Goal: Information Seeking & Learning: Find specific fact

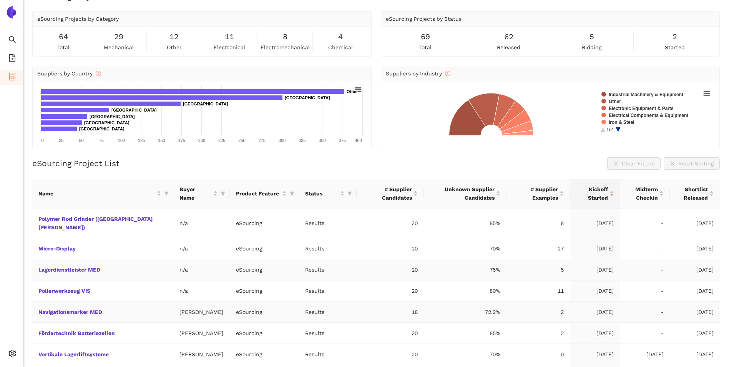
scroll to position [17, 0]
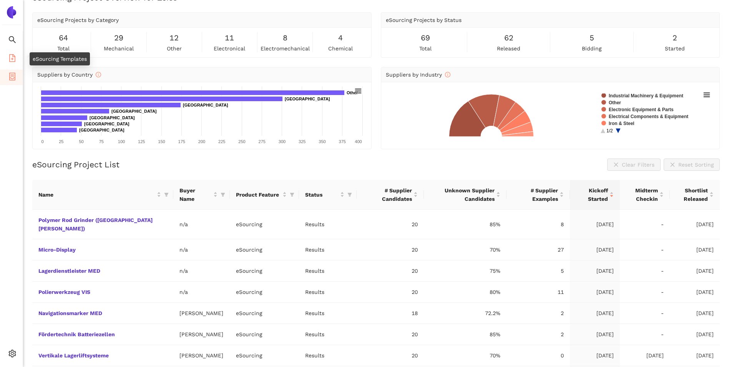
click at [10, 55] on icon "file-add" at bounding box center [12, 58] width 8 height 8
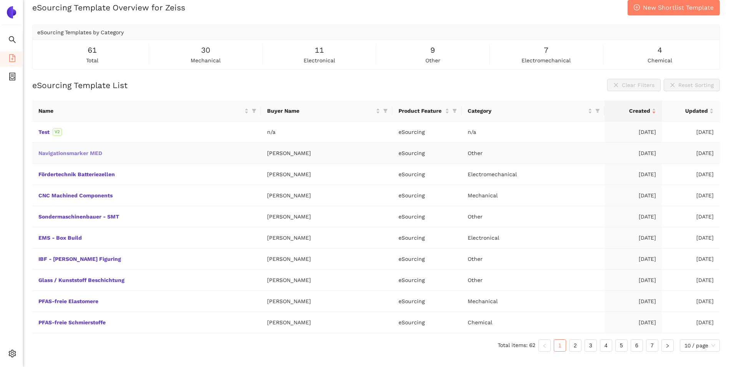
click at [0, 0] on link "Navigationsmarker MED" at bounding box center [0, 0] width 0 height 0
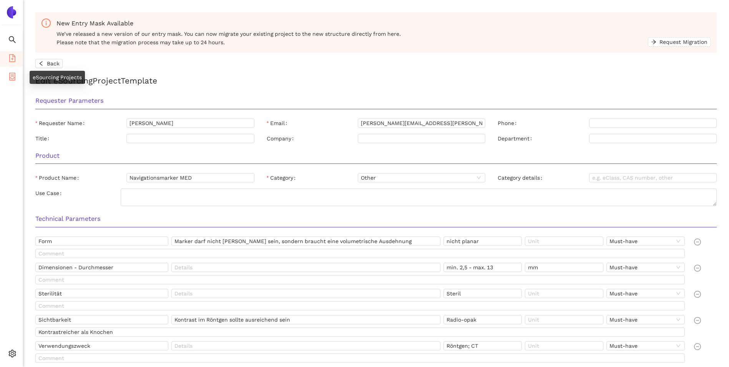
click at [12, 76] on icon "container" at bounding box center [12, 77] width 6 height 8
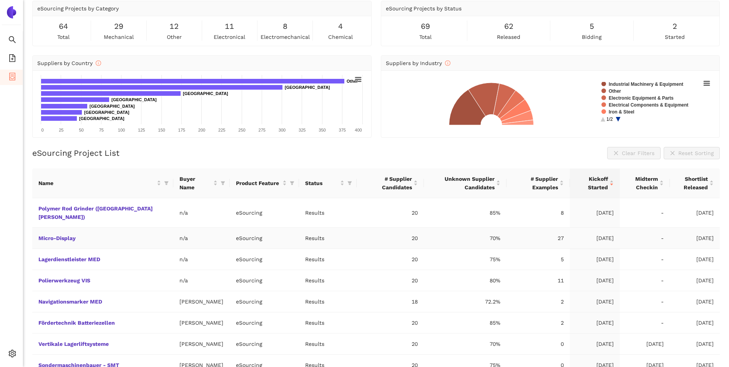
click at [173, 256] on td "n/a" at bounding box center [201, 259] width 57 height 21
click at [173, 250] on td "n/a" at bounding box center [201, 259] width 57 height 21
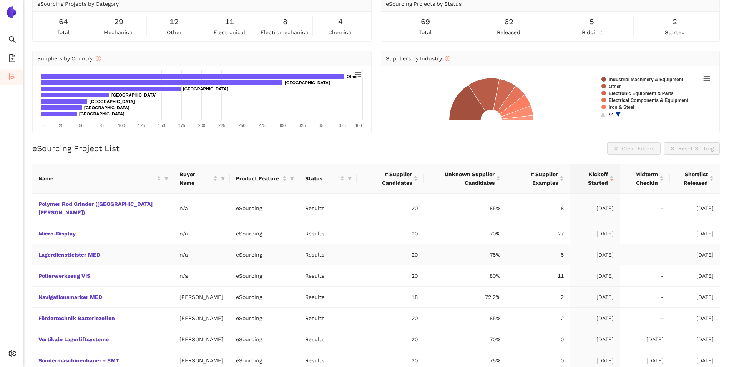
scroll to position [34, 0]
click at [0, 0] on link "Navigationsmarker MED" at bounding box center [0, 0] width 0 height 0
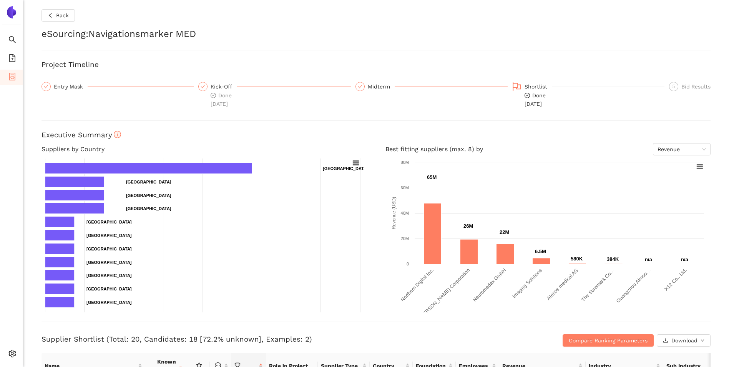
click at [201, 179] on rect at bounding box center [203, 235] width 323 height 154
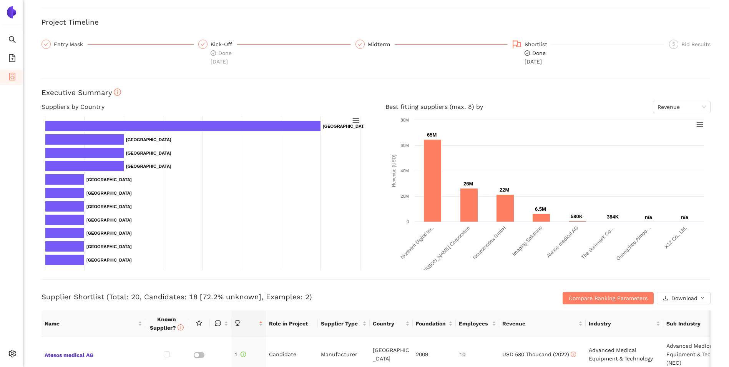
scroll to position [43, 0]
click at [201, 179] on rect at bounding box center [203, 193] width 323 height 154
click at [200, 174] on rect at bounding box center [203, 193] width 323 height 154
click at [199, 168] on rect at bounding box center [203, 193] width 323 height 154
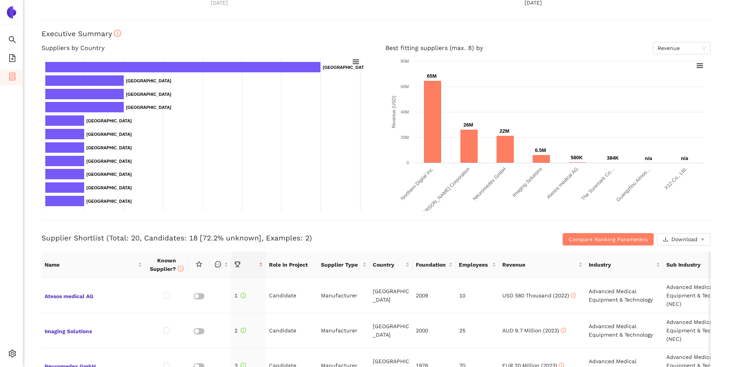
click at [197, 162] on rect at bounding box center [203, 134] width 323 height 154
click at [197, 160] on rect at bounding box center [203, 134] width 323 height 154
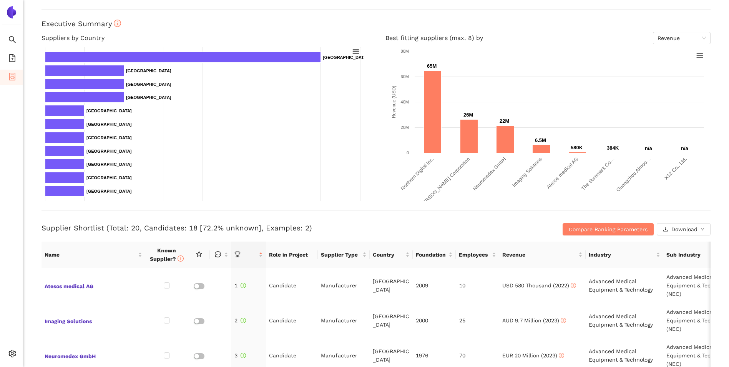
click at [197, 159] on rect at bounding box center [203, 124] width 323 height 154
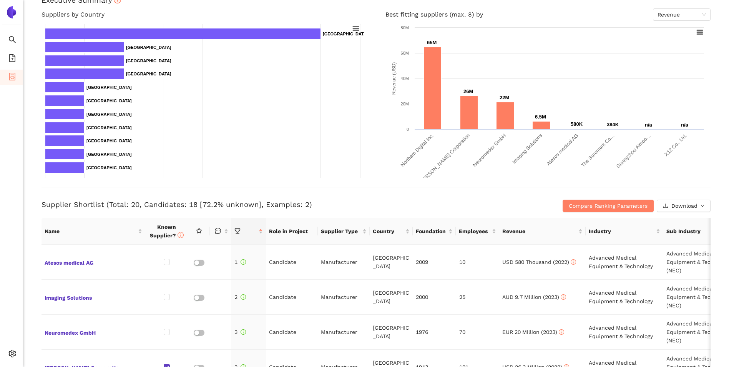
scroll to position [135, 0]
click at [197, 155] on rect at bounding box center [203, 100] width 323 height 154
click at [197, 150] on rect at bounding box center [203, 100] width 323 height 154
click at [195, 142] on rect at bounding box center [203, 100] width 323 height 154
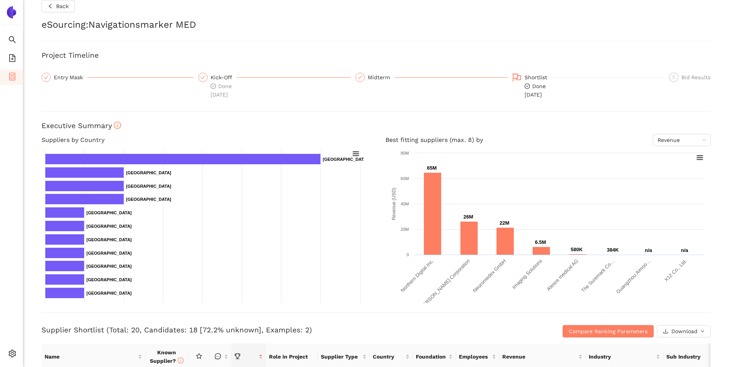
scroll to position [10, 0]
click at [269, 121] on h3 "Executive Summary" at bounding box center [376, 126] width 669 height 10
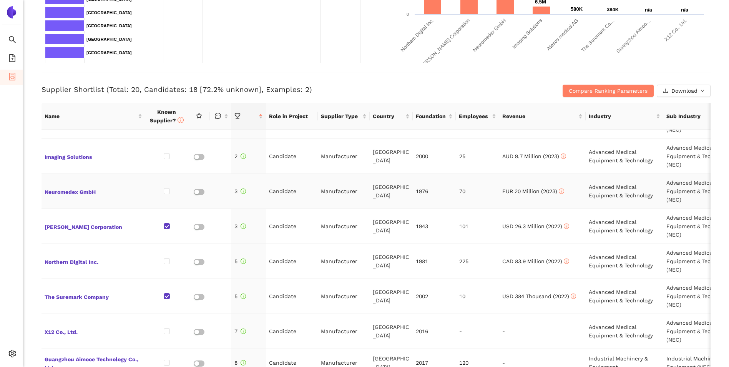
scroll to position [26, 0]
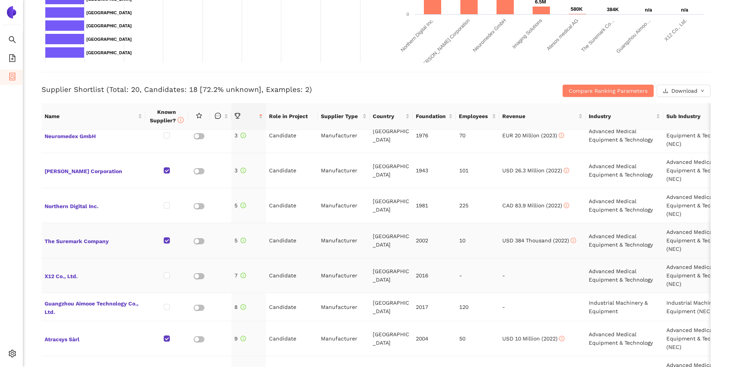
click at [174, 279] on td at bounding box center [166, 275] width 43 height 35
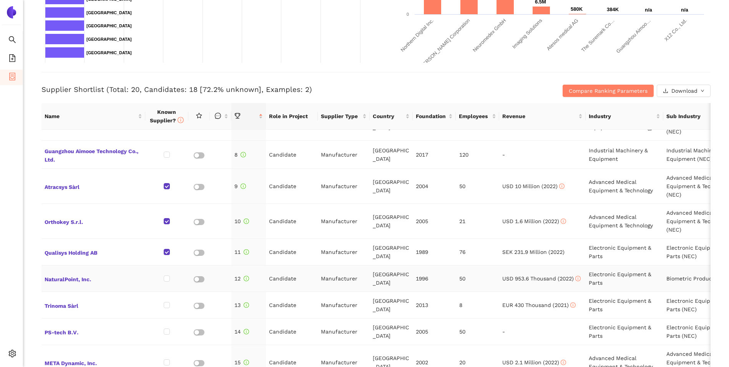
drag, startPoint x: 174, startPoint y: 279, endPoint x: 175, endPoint y: 266, distance: 12.4
click at [175, 266] on td at bounding box center [166, 278] width 43 height 27
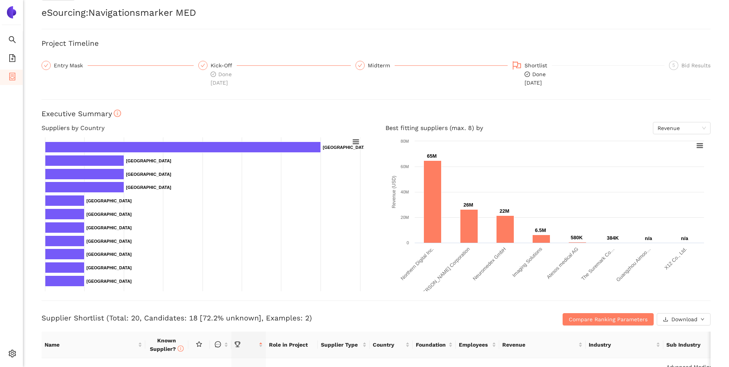
scroll to position [0, 0]
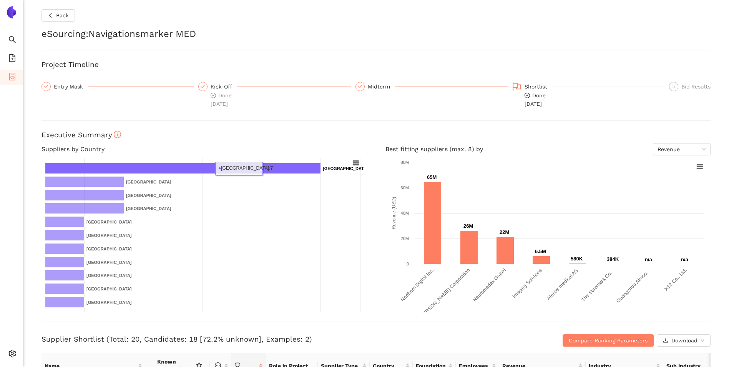
drag, startPoint x: 269, startPoint y: 293, endPoint x: 266, endPoint y: 253, distance: 40.1
click at [266, 253] on rect at bounding box center [203, 235] width 323 height 154
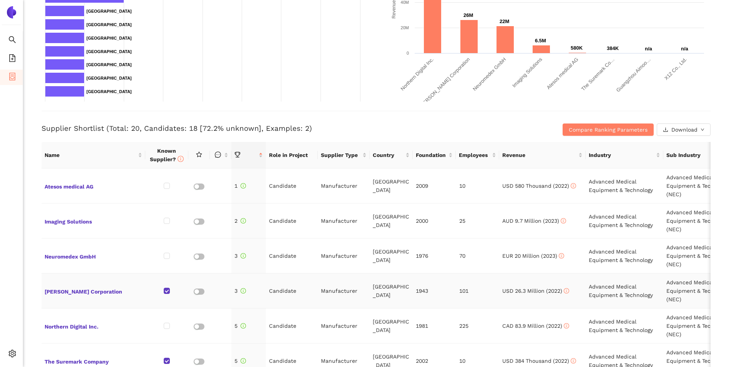
click at [330, 301] on td "Manufacturer" at bounding box center [344, 290] width 52 height 35
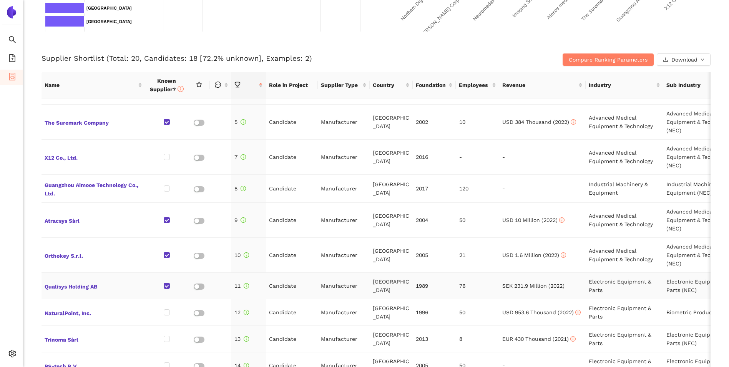
click at [674, 296] on td "Electronic Equipment & Parts (NEC)" at bounding box center [703, 286] width 78 height 27
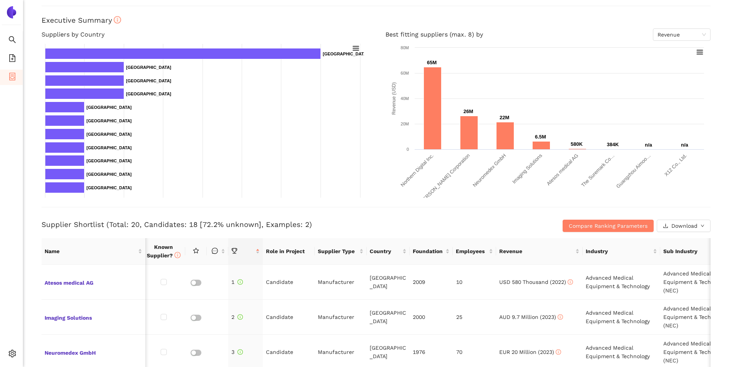
scroll to position [115, 0]
drag, startPoint x: 444, startPoint y: 206, endPoint x: 291, endPoint y: 60, distance: 211.6
click at [291, 60] on div "Back eSourcing : Navigationsmarker MED Project Timeline Entry Mask Kick-Off Don…" at bounding box center [376, 183] width 706 height 367
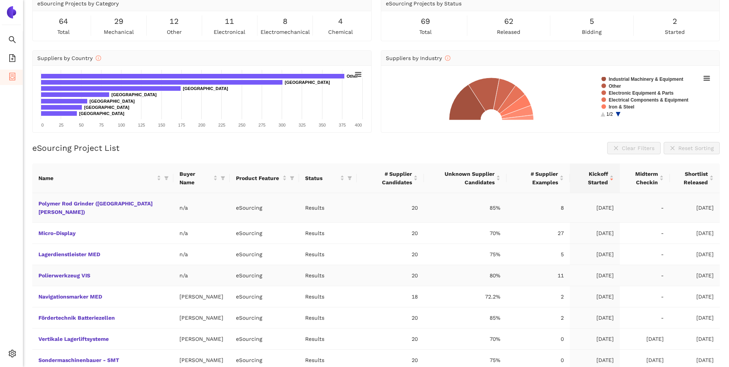
scroll to position [34, 0]
click at [11, 61] on icon "file-add" at bounding box center [12, 58] width 8 height 8
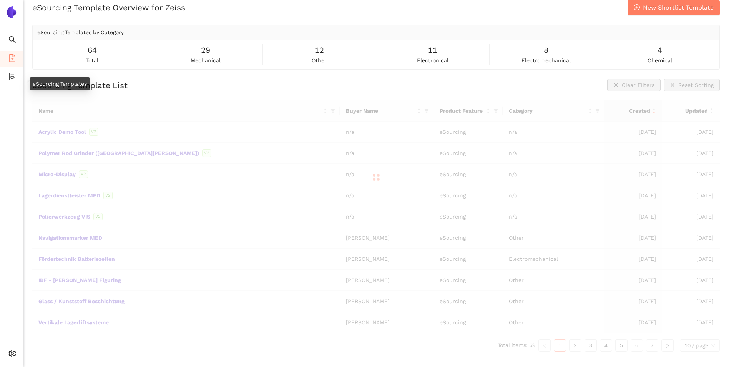
scroll to position [9, 0]
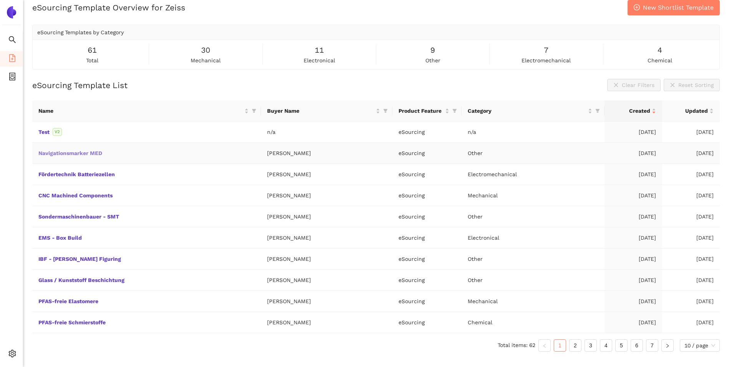
click at [0, 0] on link "Navigationsmarker MED" at bounding box center [0, 0] width 0 height 0
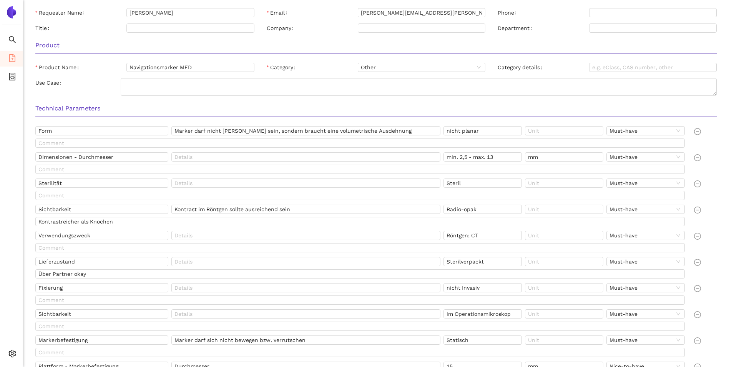
scroll to position [112, 0]
click at [113, 215] on div "Sichtbarkeit" at bounding box center [103, 209] width 136 height 12
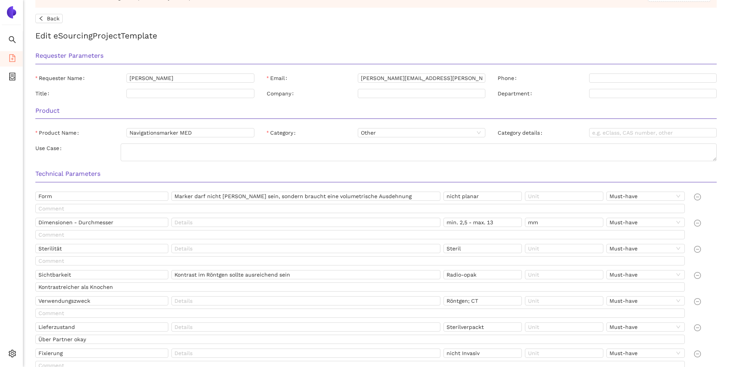
scroll to position [0, 0]
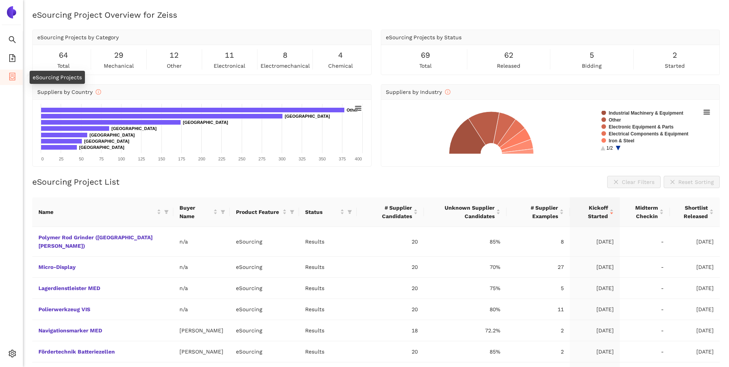
click at [10, 75] on icon "container" at bounding box center [12, 77] width 8 height 8
drag, startPoint x: 164, startPoint y: 145, endPoint x: 39, endPoint y: 3, distance: 188.8
click at [39, 3] on main "eSourcing Project Overview for Zeiss eSourcing Projects by Category 64 total 29…" at bounding box center [376, 183] width 706 height 367
click at [11, 17] on img at bounding box center [11, 12] width 12 height 12
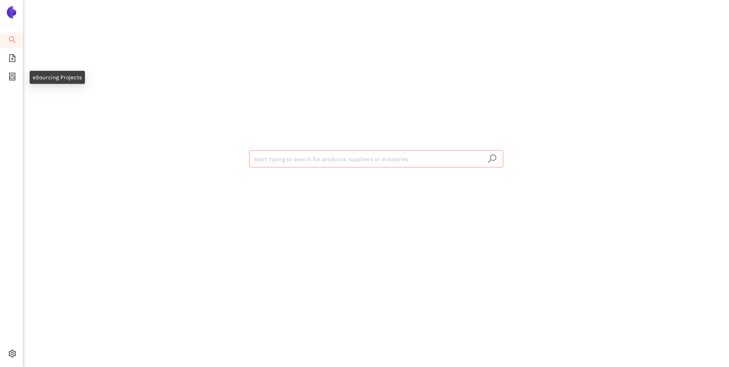
click at [203, 152] on div "Start typing to search for products, suppliers or industries" at bounding box center [376, 158] width 461 height 316
click at [316, 156] on input "search" at bounding box center [376, 159] width 245 height 17
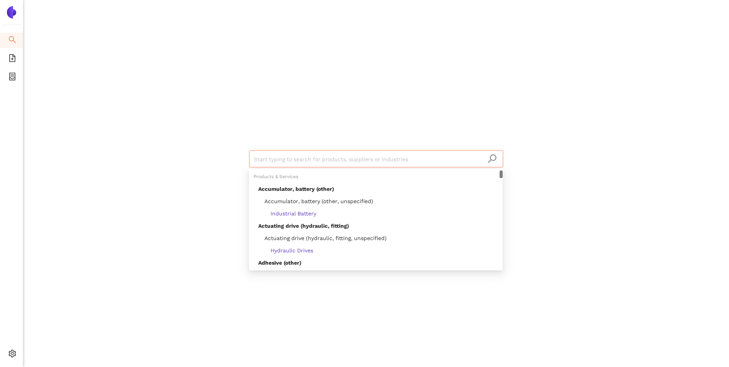
click at [304, 159] on input "search" at bounding box center [376, 159] width 245 height 17
type input "a"
type input "Marker for motion tracking"
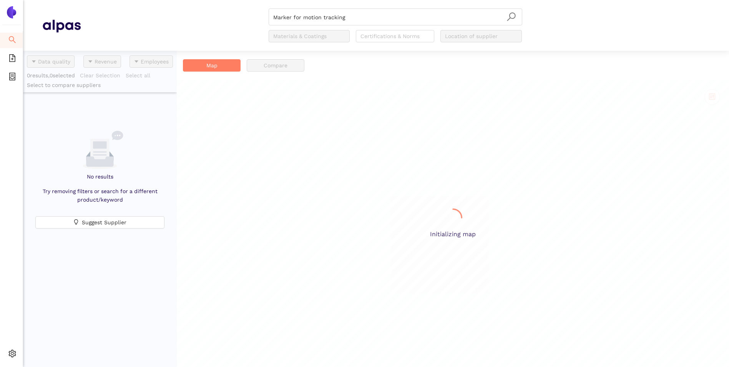
scroll to position [310, 148]
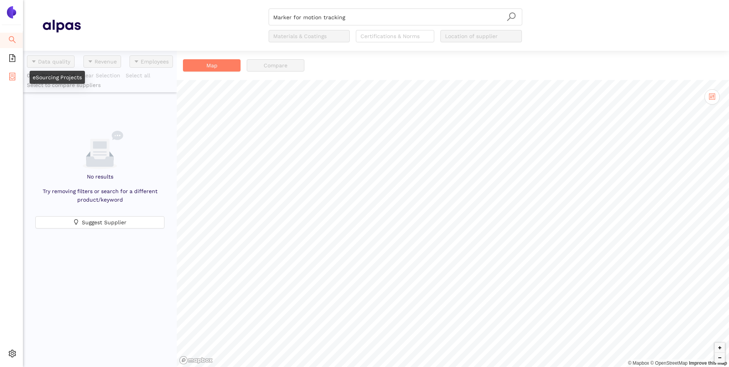
click at [13, 78] on icon "container" at bounding box center [12, 77] width 8 height 8
